Goal: Task Accomplishment & Management: Manage account settings

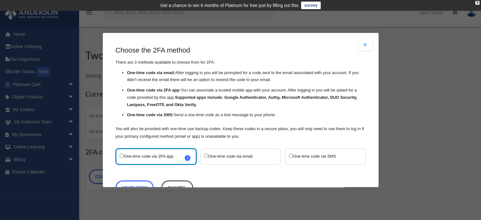
click at [309, 158] on label "One-time code via SMS" at bounding box center [321, 156] width 67 height 9
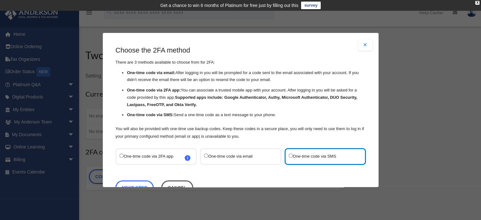
scroll to position [20, 0]
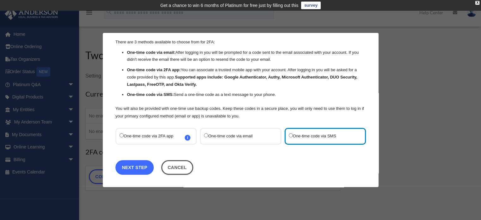
click at [127, 165] on link "Next Step" at bounding box center [134, 167] width 38 height 15
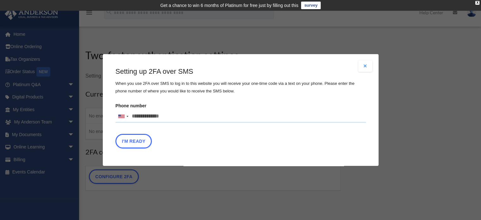
click at [151, 116] on input "Phone number United States +1 United Kingdom +44 Afghanistan (‫افغانستان‬‎) +93…" at bounding box center [240, 116] width 250 height 13
type input "**********"
click at [138, 139] on button "I'm Ready" at bounding box center [133, 141] width 36 height 15
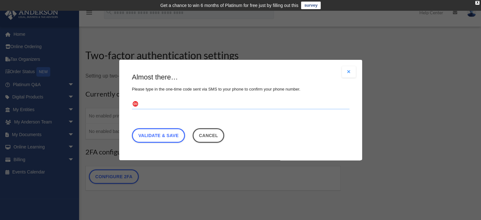
click at [176, 103] on input "text" at bounding box center [241, 104] width 218 height 10
type input "******"
click at [175, 138] on link "Validate & Save" at bounding box center [158, 135] width 53 height 15
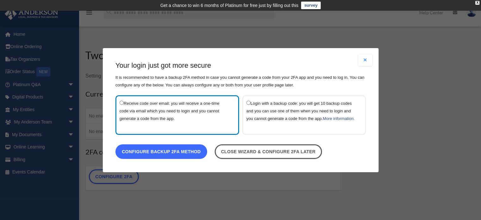
click at [184, 153] on link "Configure backup 2FA method" at bounding box center [161, 151] width 92 height 15
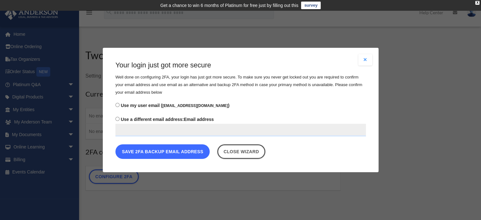
click at [171, 150] on button "Save 2FA backup email address" at bounding box center [162, 151] width 94 height 15
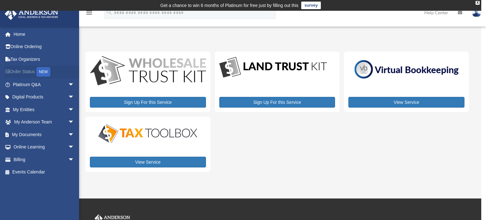
click at [28, 68] on link "Order Status NEW" at bounding box center [43, 71] width 79 height 13
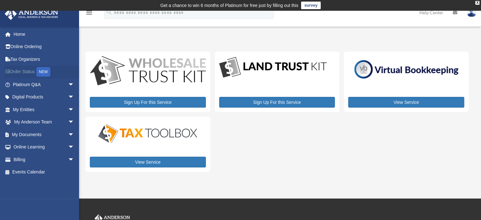
click at [42, 74] on div "NEW" at bounding box center [43, 71] width 14 height 9
click at [60, 111] on link "My Entities arrow_drop_down" at bounding box center [43, 109] width 79 height 13
click at [70, 110] on span "arrow_drop_down" at bounding box center [74, 109] width 13 height 13
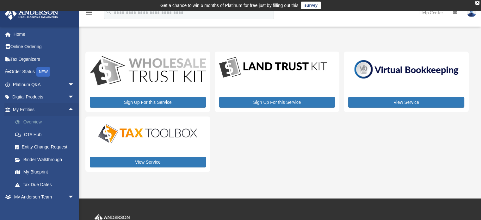
click at [41, 125] on link "Overview" at bounding box center [46, 122] width 75 height 13
click at [39, 172] on link "My Blueprint" at bounding box center [46, 172] width 75 height 13
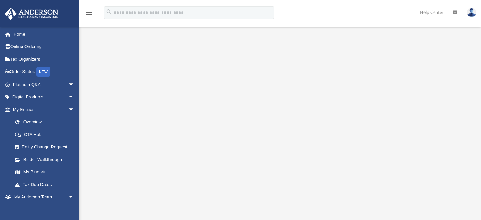
scroll to position [66, 0]
